Goal: Navigation & Orientation: Find specific page/section

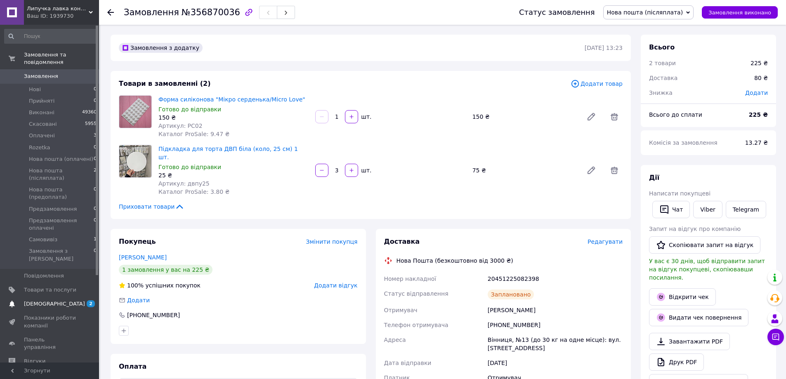
click at [60, 301] on span "[DEMOGRAPHIC_DATA]" at bounding box center [50, 304] width 52 height 7
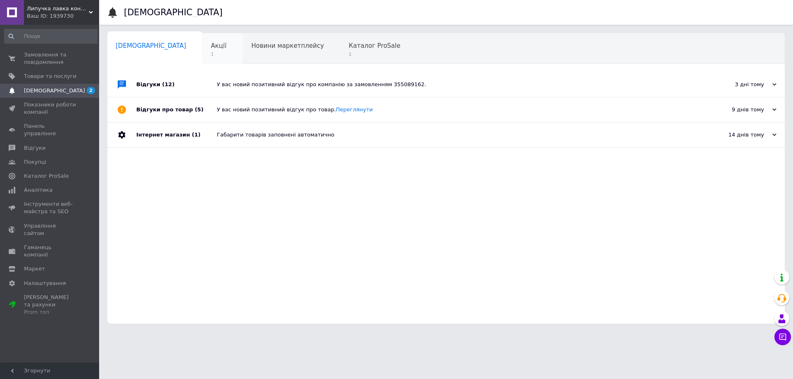
click at [211, 44] on span "Акції" at bounding box center [219, 45] width 16 height 7
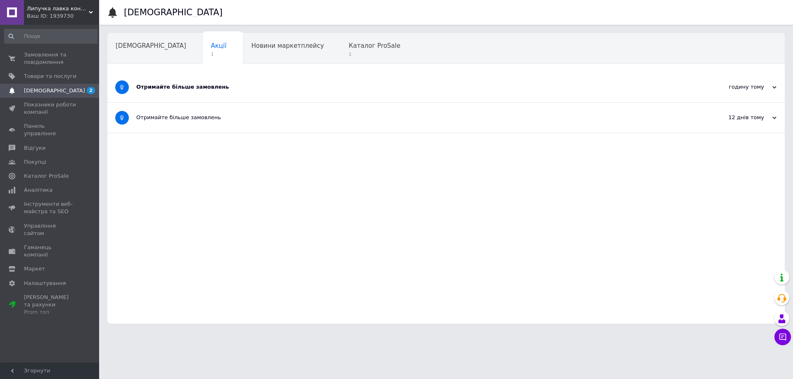
click at [200, 88] on div "Отримайте більше замовлень" at bounding box center [414, 86] width 557 height 7
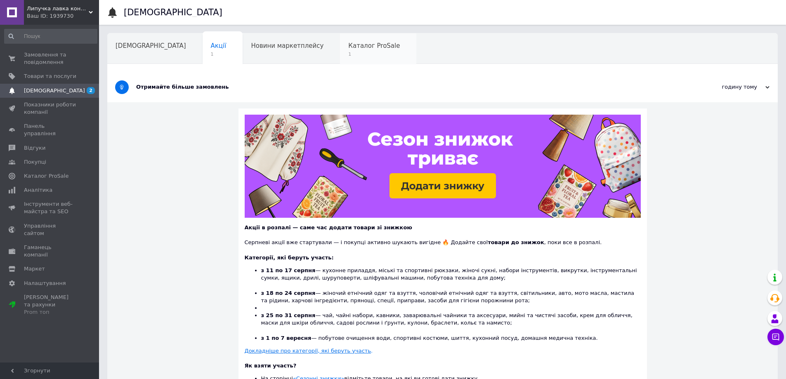
click at [340, 49] on div "Каталог ProSale 1" at bounding box center [378, 48] width 76 height 31
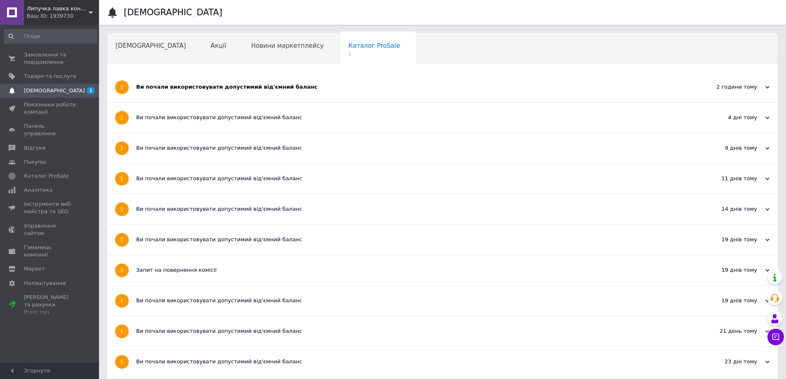
click at [241, 93] on div "Ви почали використовувати допустимий від'ємний баланс" at bounding box center [411, 87] width 551 height 30
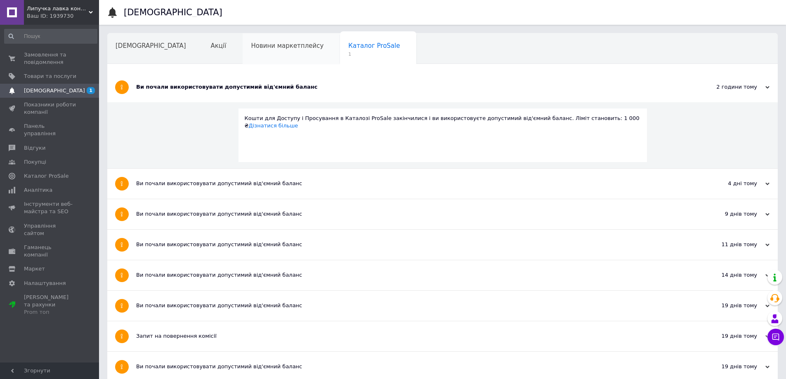
click at [256, 50] on span "Новини маркетплейсу" at bounding box center [287, 45] width 73 height 7
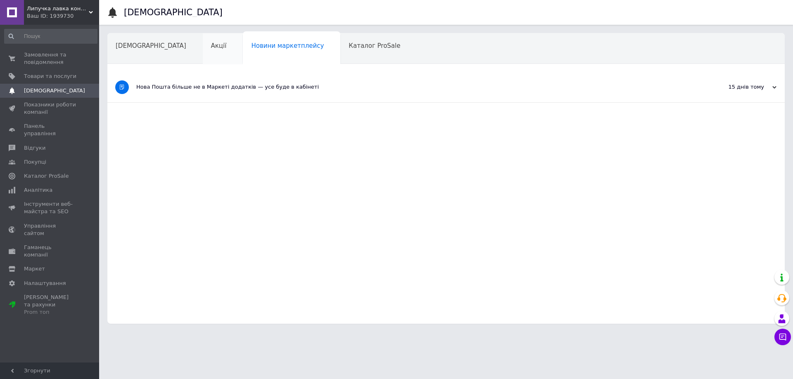
click at [211, 48] on span "Акції" at bounding box center [219, 45] width 16 height 7
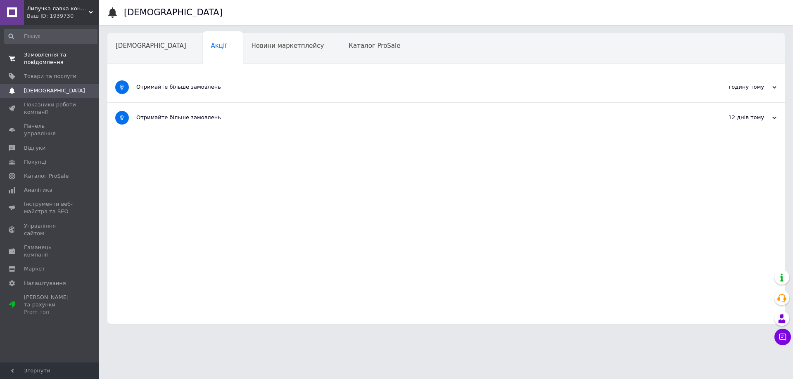
click at [70, 64] on span "Замовлення та повідомлення" at bounding box center [50, 58] width 52 height 15
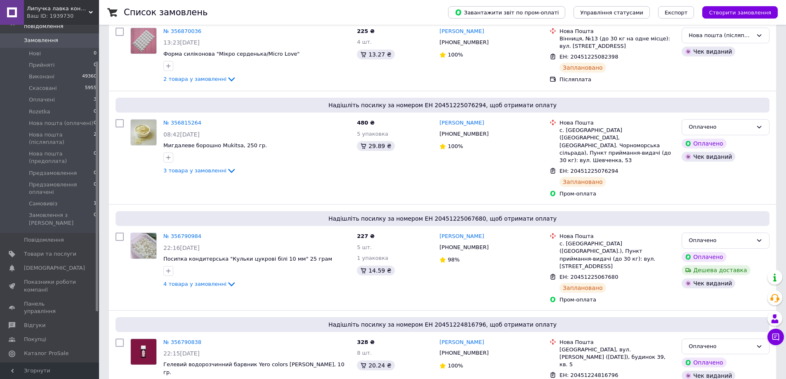
scroll to position [55, 0]
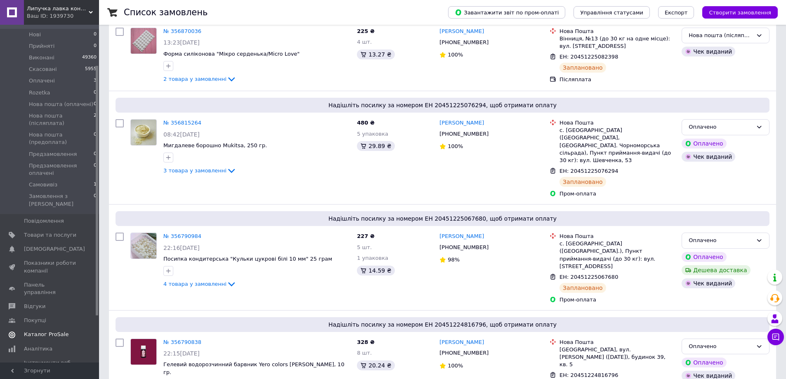
click at [64, 331] on span "Каталог ProSale" at bounding box center [50, 334] width 52 height 7
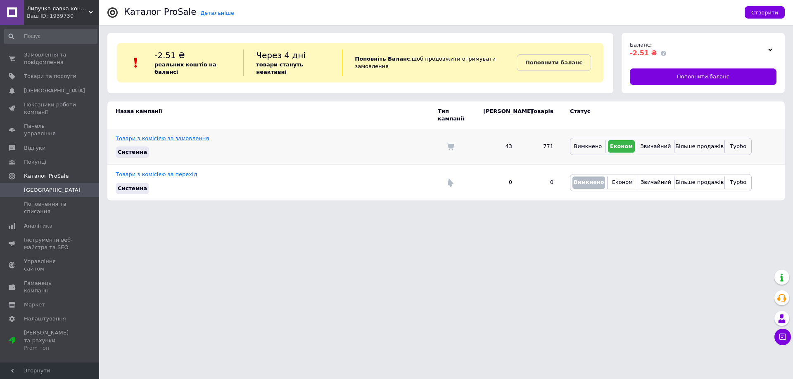
click at [175, 135] on link "Товари з комісією за замовлення" at bounding box center [162, 138] width 93 height 6
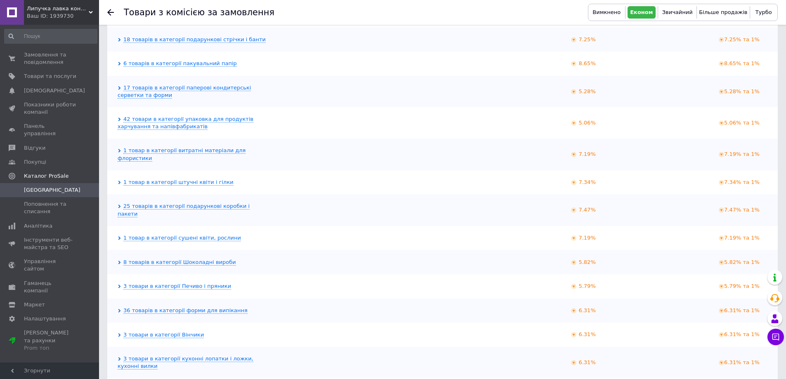
scroll to position [963, 0]
